Goal: Information Seeking & Learning: Find specific fact

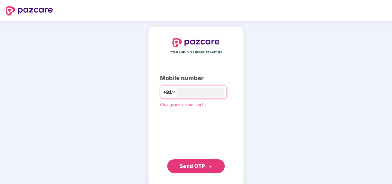
type input "**********"
click at [194, 164] on span "Send OTP" at bounding box center [193, 166] width 26 height 6
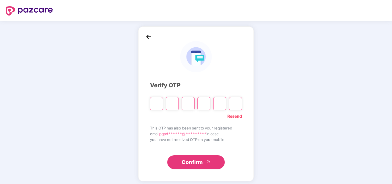
type input "*"
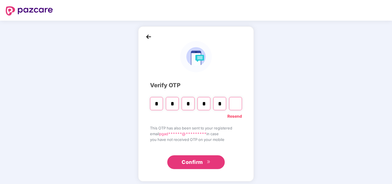
type input "*"
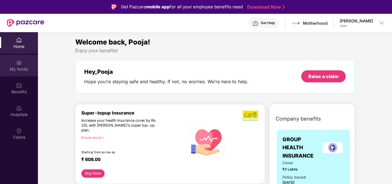
click at [22, 68] on div "My family" at bounding box center [19, 69] width 38 height 6
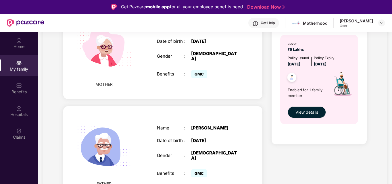
scroll to position [201, 0]
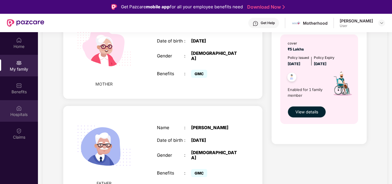
click at [18, 111] on div "Hospitals" at bounding box center [19, 111] width 38 height 22
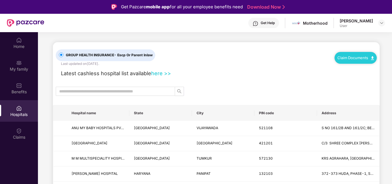
click at [156, 74] on link "here >>" at bounding box center [161, 73] width 20 height 6
click at [116, 91] on input "text" at bounding box center [113, 91] width 108 height 6
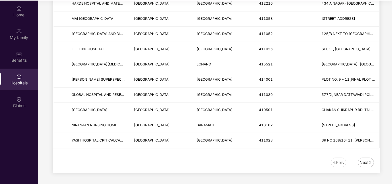
scroll to position [32, 0]
click at [363, 164] on div "Next" at bounding box center [364, 162] width 9 height 6
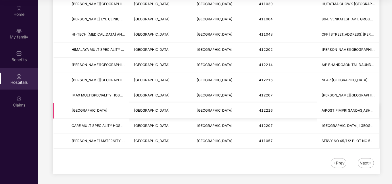
scroll to position [702, 0]
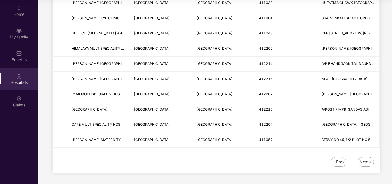
click at [365, 164] on div "Next" at bounding box center [364, 162] width 9 height 6
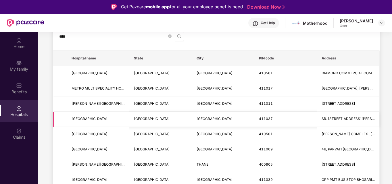
scroll to position [41, 0]
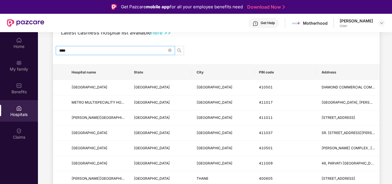
click at [94, 51] on input "****" at bounding box center [113, 50] width 108 height 6
type input "*"
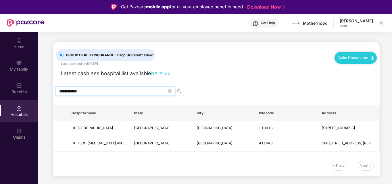
scroll to position [0, 0]
click at [87, 143] on span "HI-TECH [MEDICAL_DATA] AND LASER CENTRE" at bounding box center [111, 143] width 79 height 4
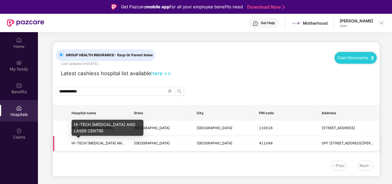
click at [87, 143] on span "HI-TECH [MEDICAL_DATA] AND LASER CENTRE" at bounding box center [111, 143] width 79 height 4
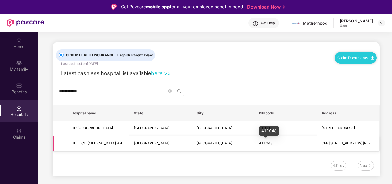
click at [262, 142] on span "411048" at bounding box center [266, 143] width 14 height 4
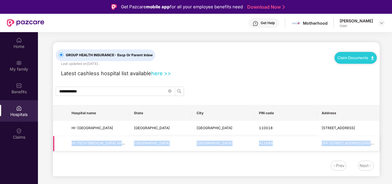
drag, startPoint x: 68, startPoint y: 143, endPoint x: 375, endPoint y: 145, distance: 307.1
click at [375, 145] on tr "HI-TECH [MEDICAL_DATA] AND LASER [GEOGRAPHIC_DATA] OFF [STREET_ADDRESS][PERSON_…" at bounding box center [216, 143] width 326 height 15
copy tr "HI-TECH [MEDICAL_DATA] AND LASER CENTRE [GEOGRAPHIC_DATA] PUNE 411048 OFF NO 1&…"
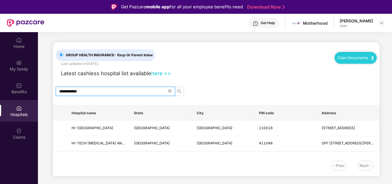
click at [95, 93] on input "**********" at bounding box center [113, 91] width 108 height 6
type input "*"
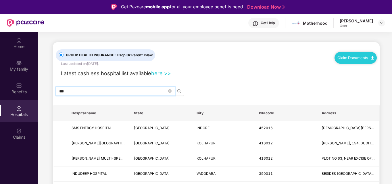
type input "***"
